Goal: Task Accomplishment & Management: Manage account settings

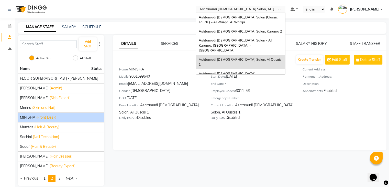
drag, startPoint x: 267, startPoint y: 7, endPoint x: 266, endPoint y: 10, distance: 2.6
click at [267, 8] on input "text" at bounding box center [235, 9] width 74 height 5
click at [263, 16] on span "Ashtamudi [DEMOGRAPHIC_DATA] Salon (Classic Touch ) – Al Warqa, Al Warqa" at bounding box center [238, 19] width 79 height 9
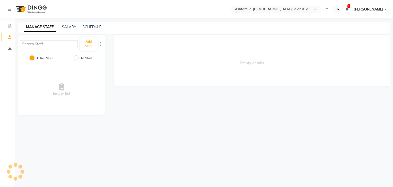
select select "en"
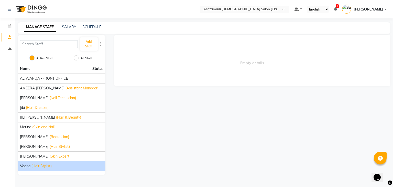
click at [30, 167] on span "Veena" at bounding box center [25, 165] width 10 height 5
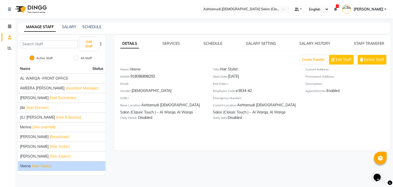
click at [211, 41] on div "SCHEDULE" at bounding box center [212, 43] width 19 height 5
click at [210, 44] on link "SCHEDULE" at bounding box center [212, 43] width 19 height 5
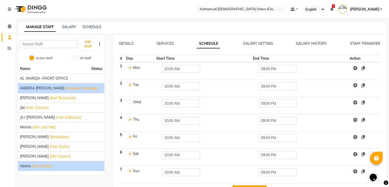
click at [65, 86] on span "(Assistant Manager)" at bounding box center [81, 87] width 33 height 5
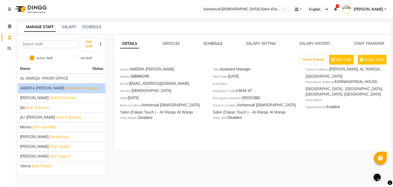
click at [211, 45] on link "SCHEDULE" at bounding box center [212, 43] width 19 height 5
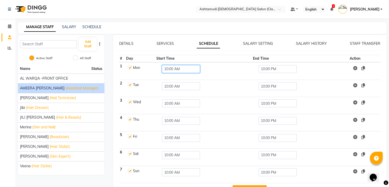
click at [165, 70] on input "10:00 AM" at bounding box center [181, 69] width 38 height 8
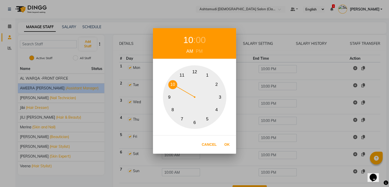
click at [183, 74] on button "11" at bounding box center [181, 75] width 9 height 9
click at [225, 142] on button "Ok" at bounding box center [227, 144] width 10 height 10
type input "11:00 AM"
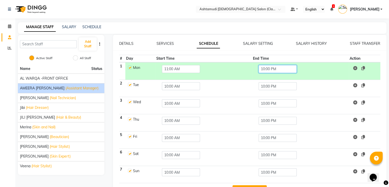
click at [275, 65] on input "10:00 PM" at bounding box center [277, 69] width 38 height 8
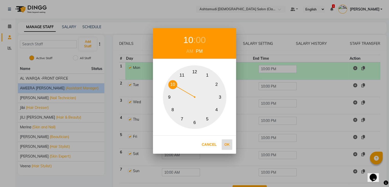
click at [227, 142] on button "Ok" at bounding box center [227, 144] width 10 height 10
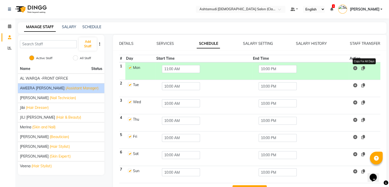
click at [363, 67] on icon at bounding box center [363, 68] width 4 height 4
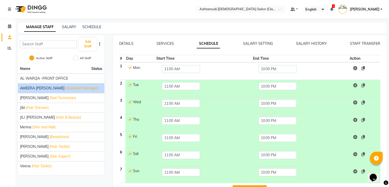
click at [131, 66] on label at bounding box center [130, 67] width 4 height 4
click at [131, 66] on input "checkbox" at bounding box center [129, 66] width 3 height 3
checkbox input "false"
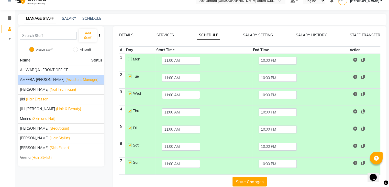
scroll to position [17, 0]
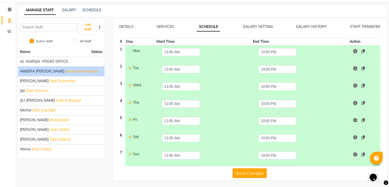
click at [251, 169] on button "Save Changes" at bounding box center [249, 173] width 34 height 10
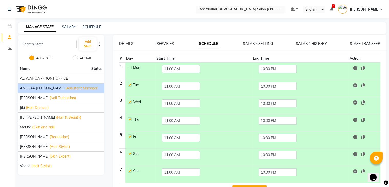
click at [264, 10] on input "text" at bounding box center [235, 9] width 74 height 5
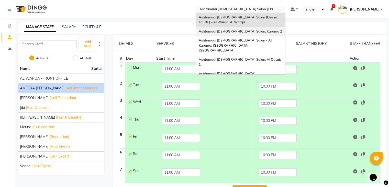
click at [262, 31] on span "Ashtamudi [DEMOGRAPHIC_DATA] Salon, Karama 2" at bounding box center [240, 31] width 83 height 4
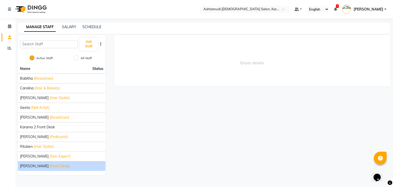
click at [50, 163] on span "(Front Desk)" at bounding box center [60, 165] width 20 height 5
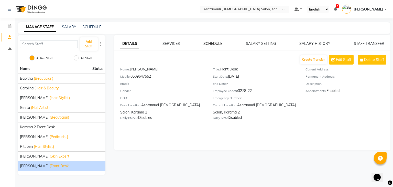
click at [217, 43] on link "SCHEDULE" at bounding box center [212, 43] width 19 height 5
